Goal: Task Accomplishment & Management: Complete application form

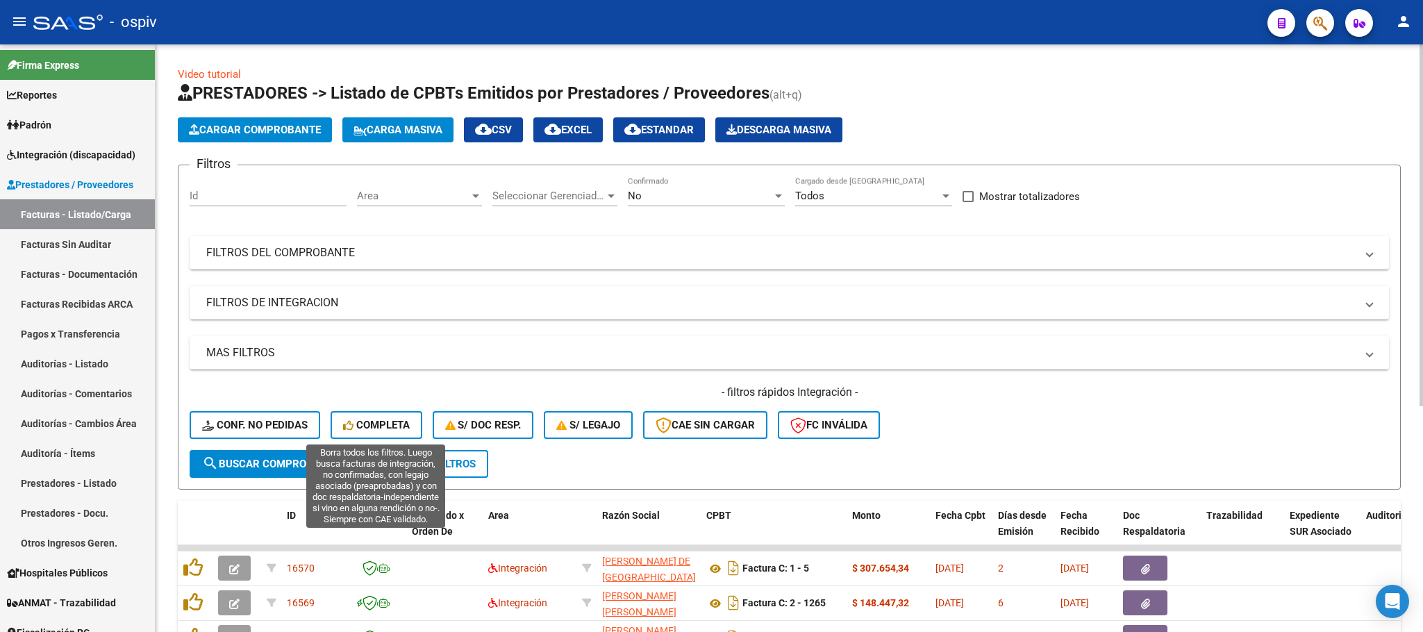
click at [384, 419] on span "Completa" at bounding box center [376, 425] width 67 height 12
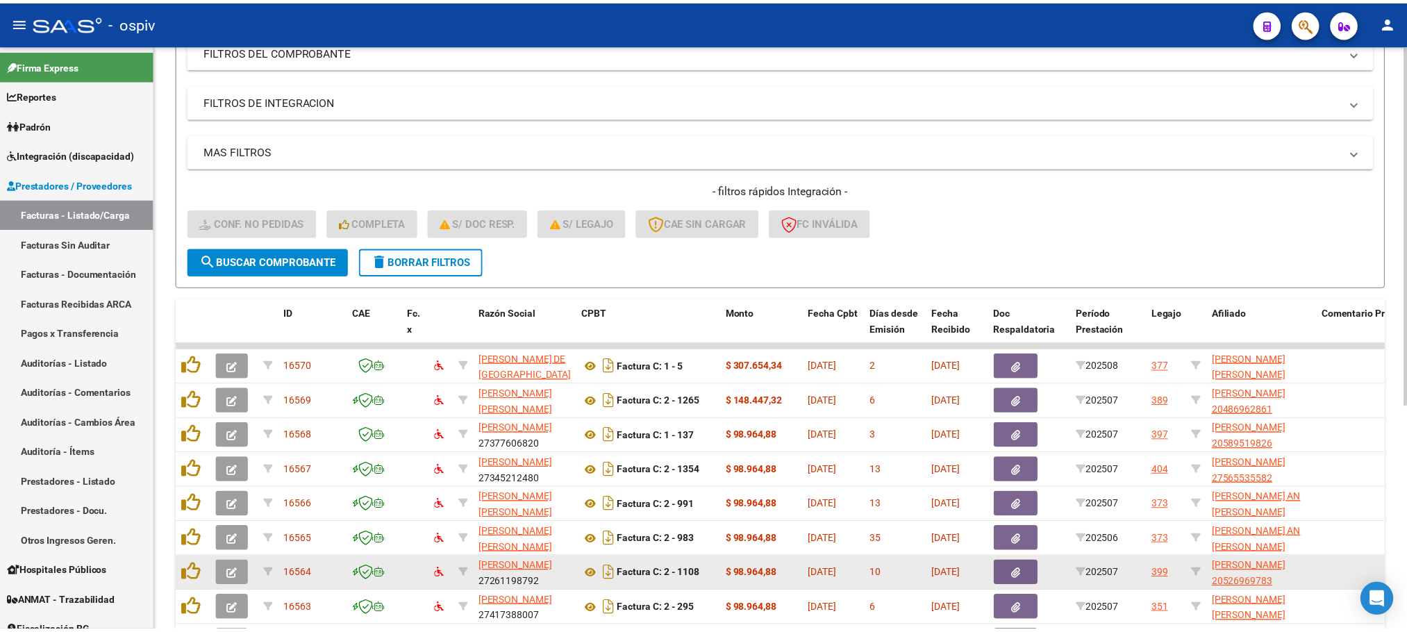
scroll to position [208, 0]
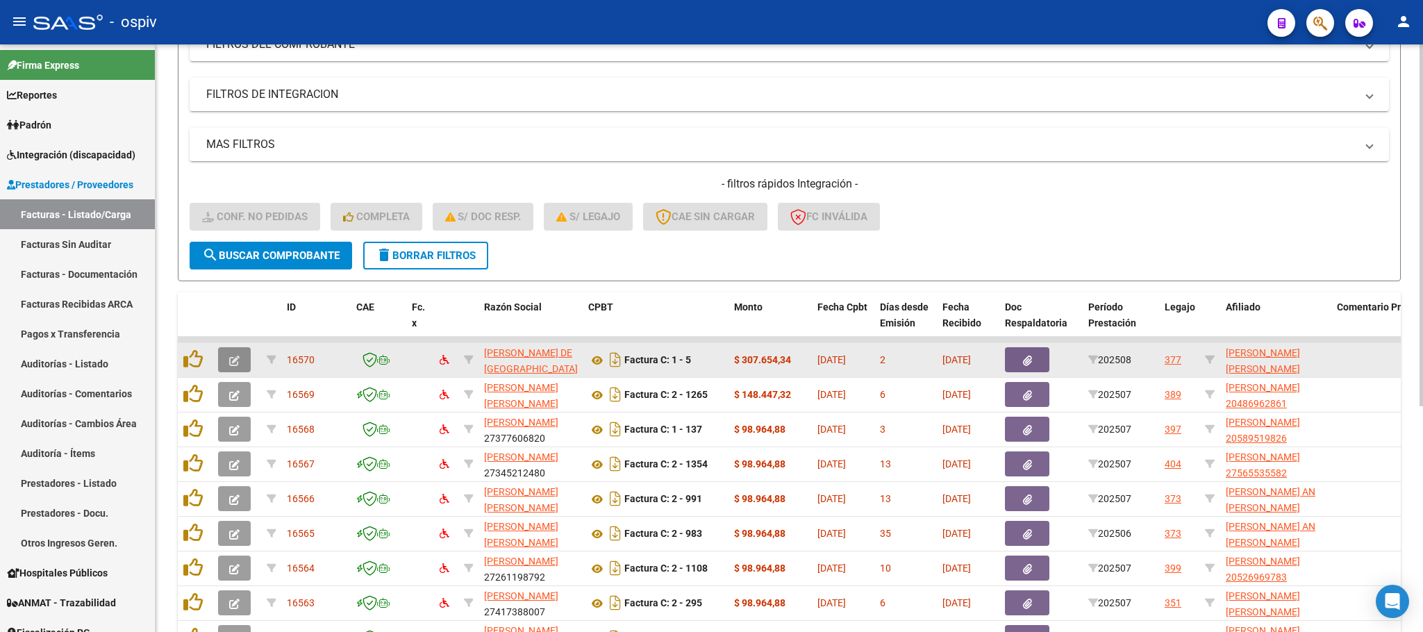
click at [230, 363] on icon "button" at bounding box center [234, 361] width 10 height 10
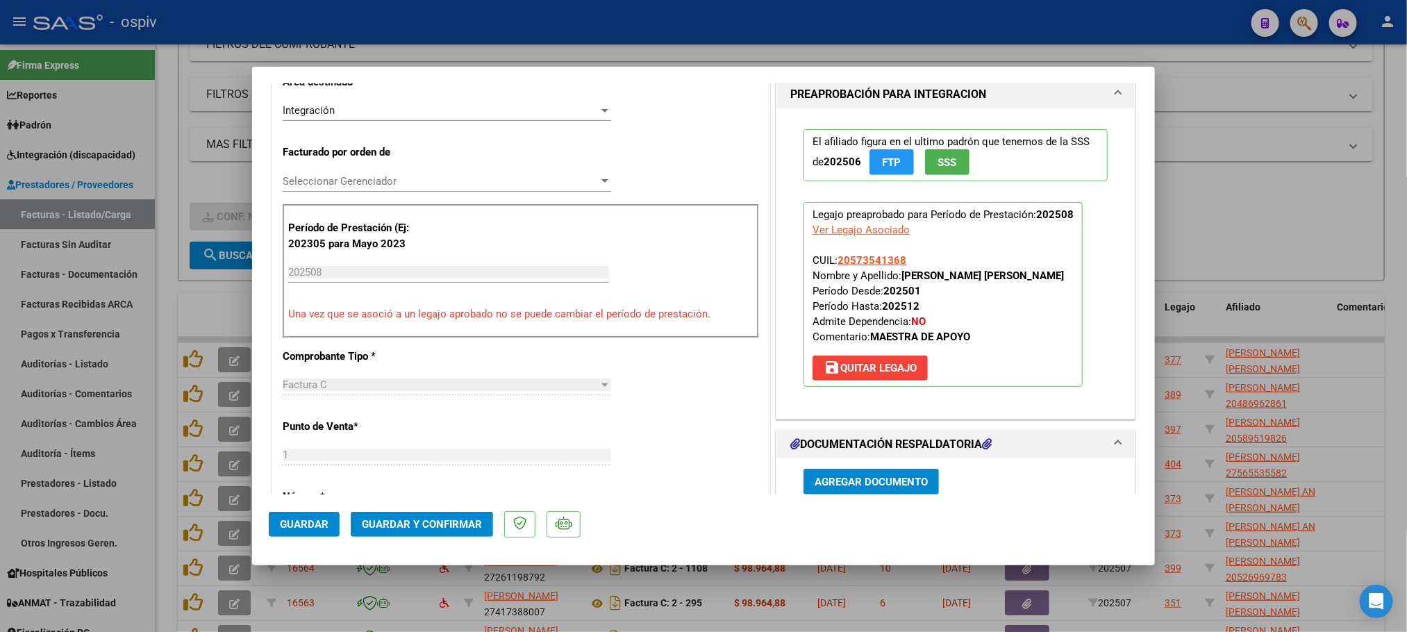
scroll to position [0, 0]
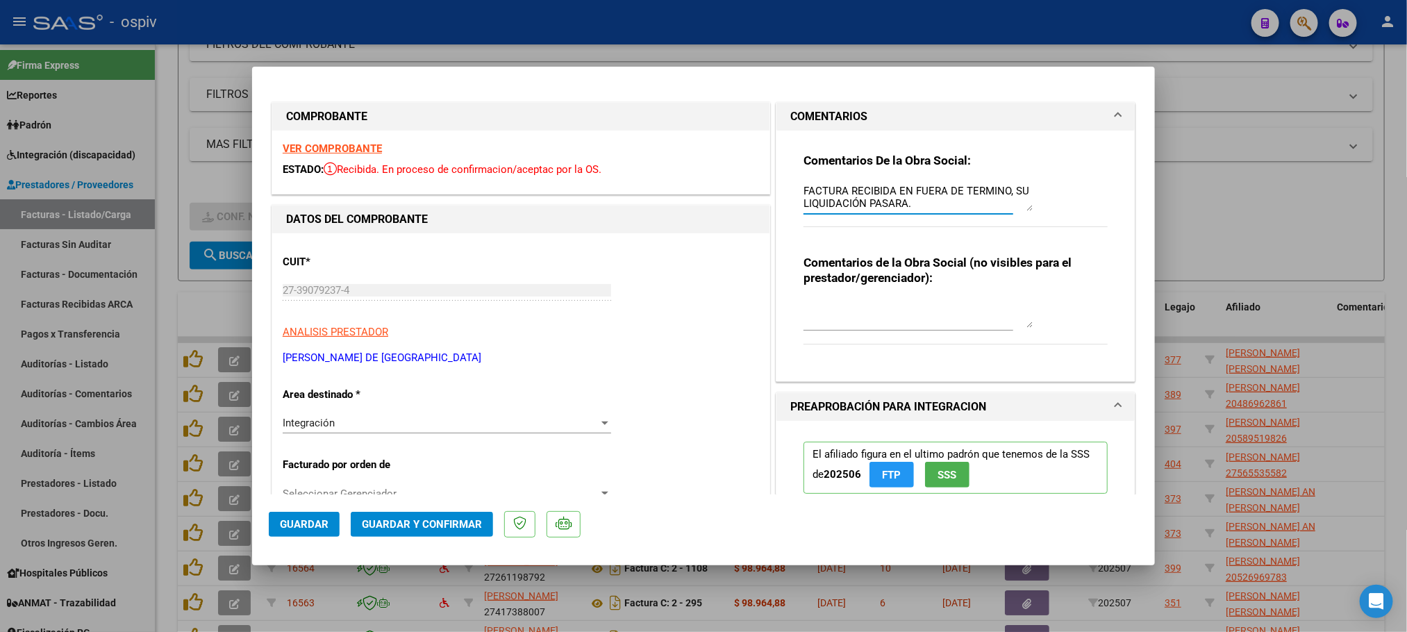
click at [917, 205] on textarea "FACTURA RECIBIDA EN FUERA DE TERMINO, SU LIQUIDACIÓN PASARA." at bounding box center [917, 197] width 229 height 28
type textarea "FACTURA RECIBIDA EN FUERA DE TERMINO, SU LIQUIDACIÓN PASARA. TIENE MAL EL PERIO…"
click at [325, 524] on span "Guardar" at bounding box center [304, 524] width 49 height 12
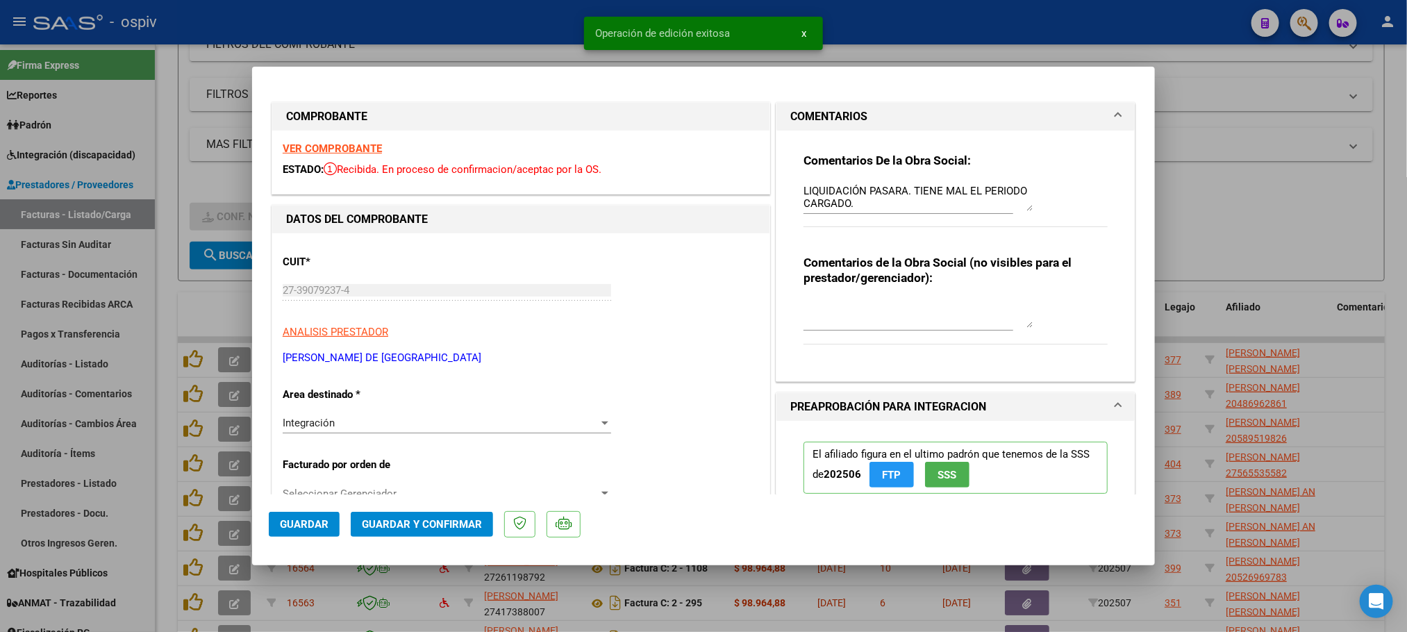
click at [1253, 117] on div at bounding box center [703, 316] width 1407 height 632
type input "$ 0,00"
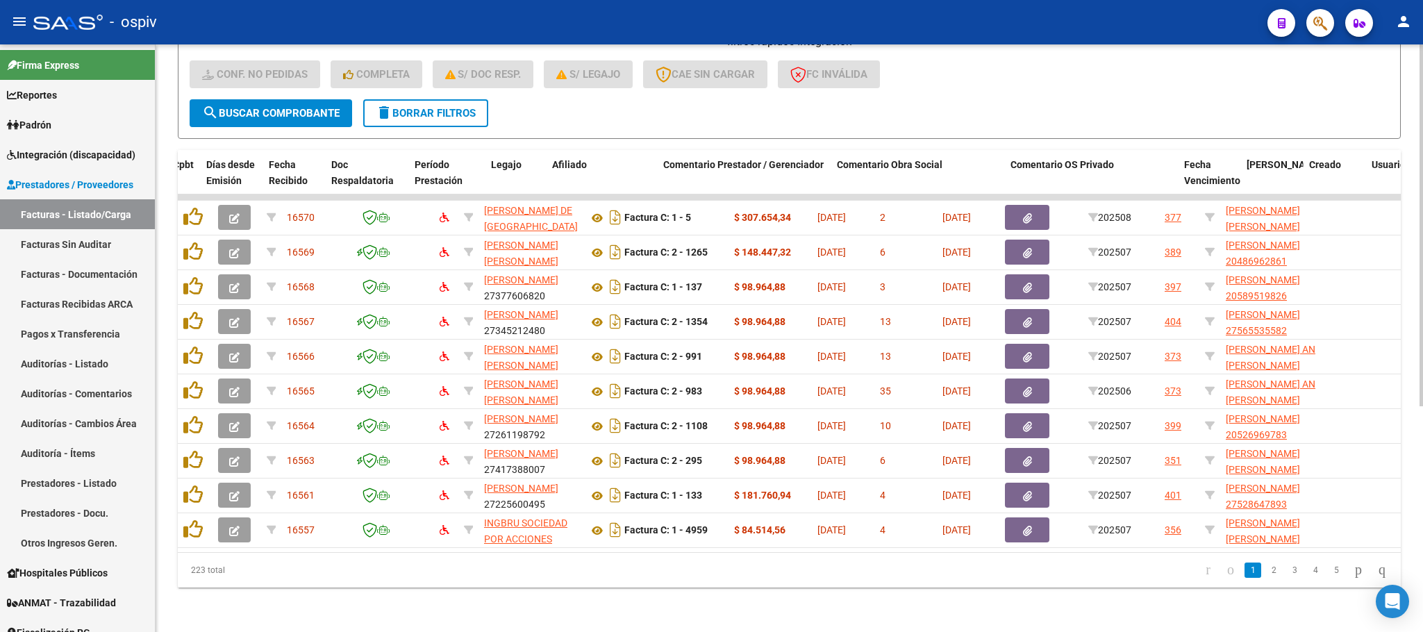
scroll to position [0, 727]
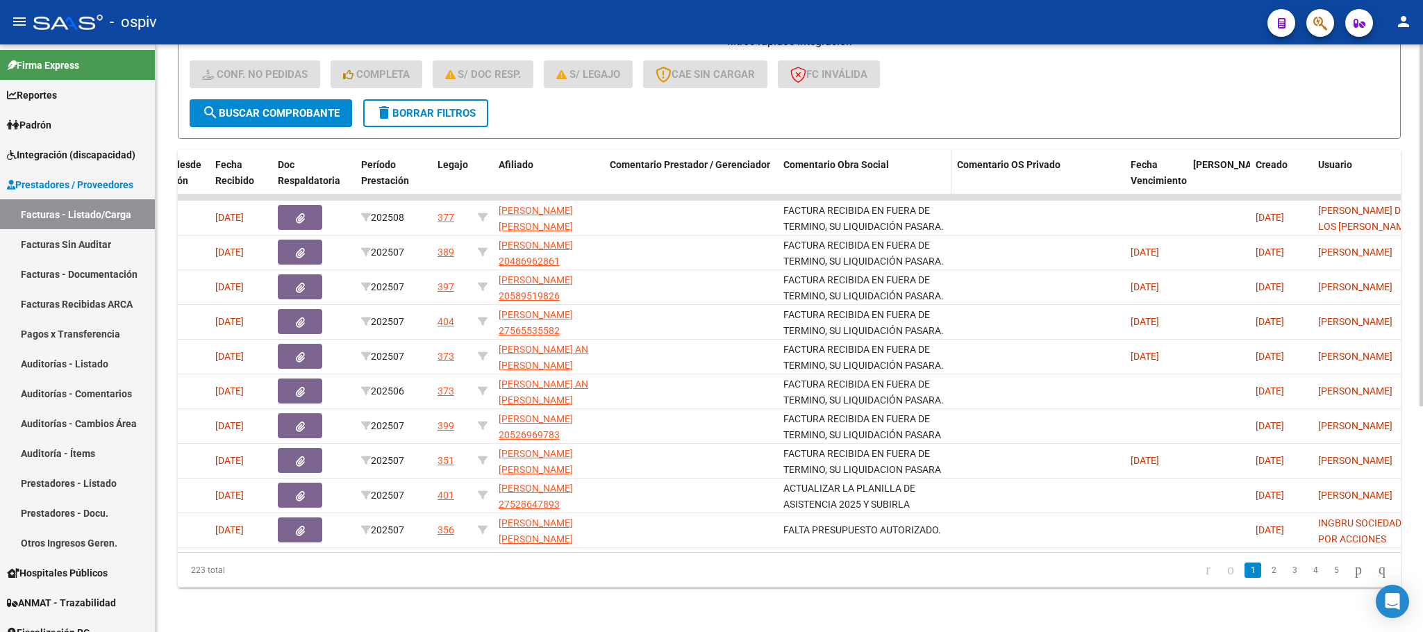
click at [857, 159] on span "Comentario Obra Social" at bounding box center [836, 164] width 106 height 11
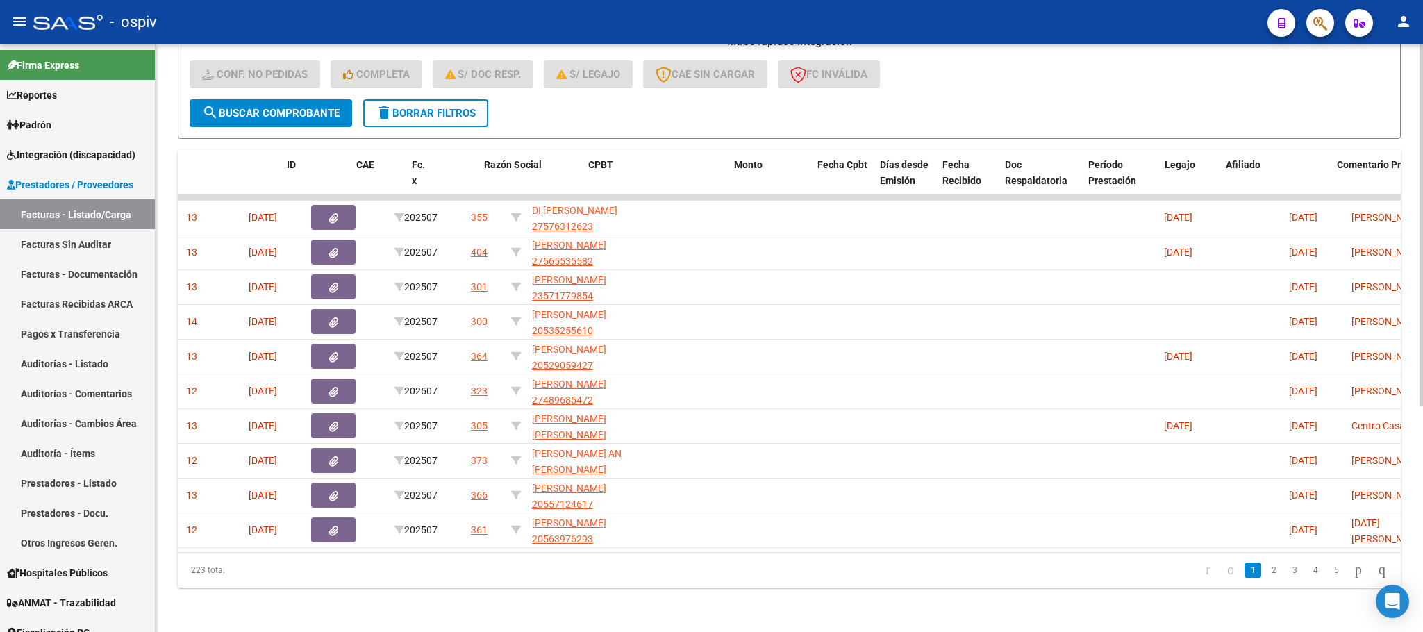
scroll to position [0, 0]
